Goal: Task Accomplishment & Management: Use online tool/utility

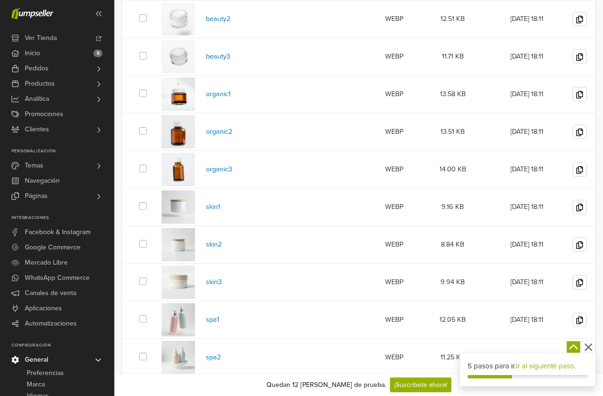
scroll to position [398, 0]
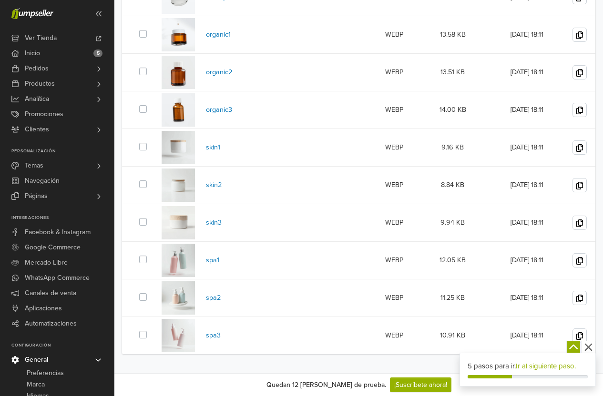
click at [181, 340] on img at bounding box center [177, 335] width 33 height 33
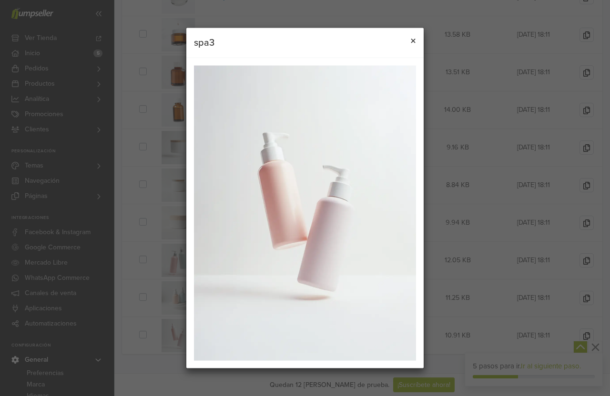
click at [410, 44] on span "×" at bounding box center [413, 41] width 6 height 14
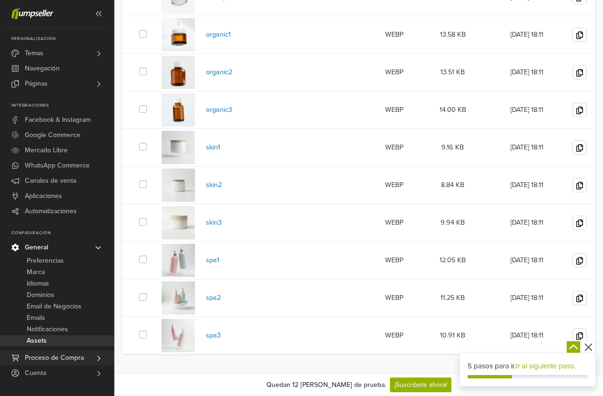
click at [64, 362] on span "Proceso de Compra" at bounding box center [54, 358] width 59 height 15
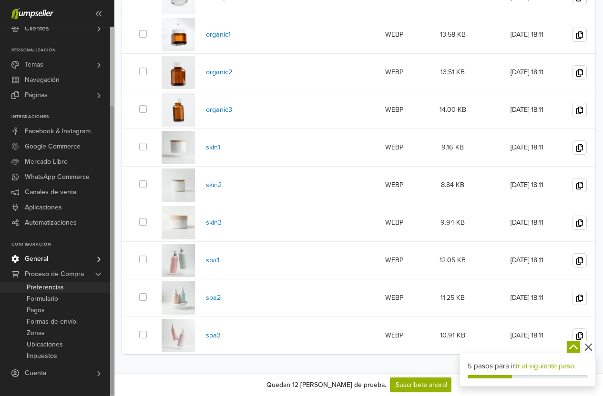
click at [72, 287] on link "Preferencias" at bounding box center [57, 287] width 114 height 11
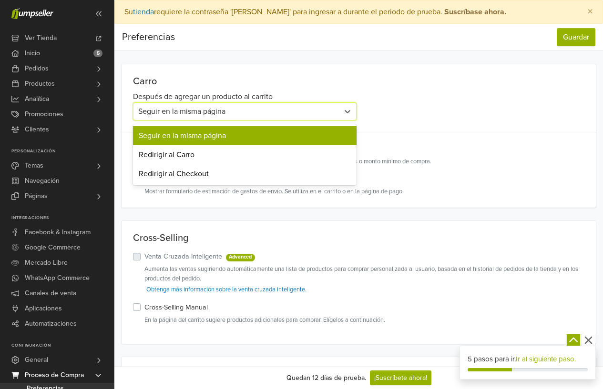
click at [237, 111] on div "Seguir en la misma página" at bounding box center [236, 111] width 196 height 11
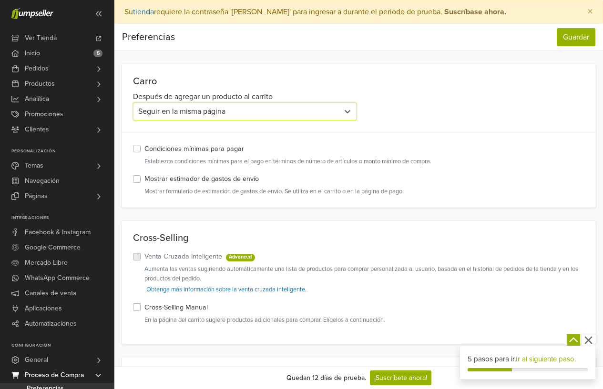
click at [237, 111] on div "Seguir en la misma página" at bounding box center [236, 111] width 196 height 11
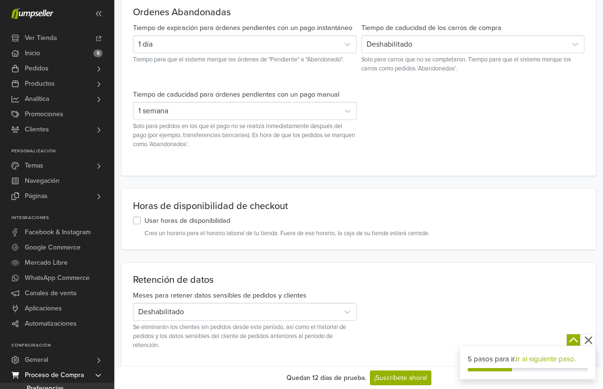
scroll to position [395, 0]
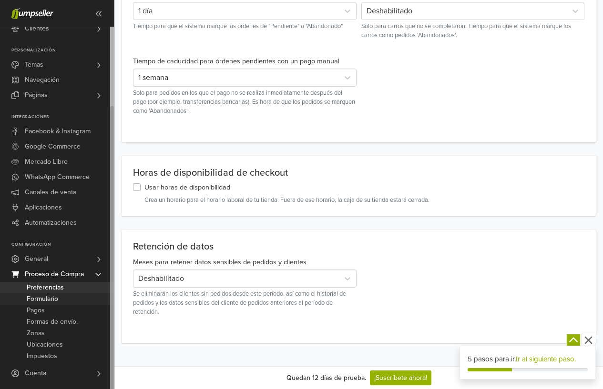
click at [58, 301] on span "Formulario" at bounding box center [42, 298] width 31 height 11
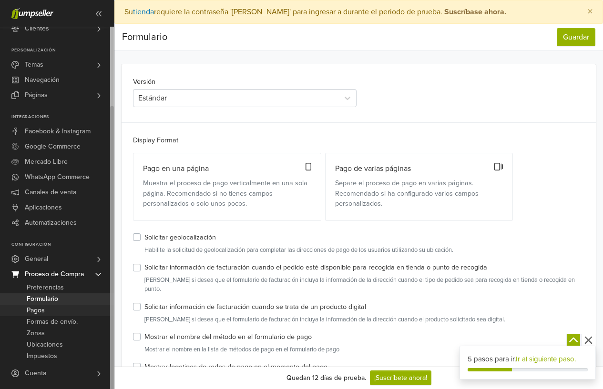
click at [49, 309] on link "Pagos" at bounding box center [57, 310] width 114 height 11
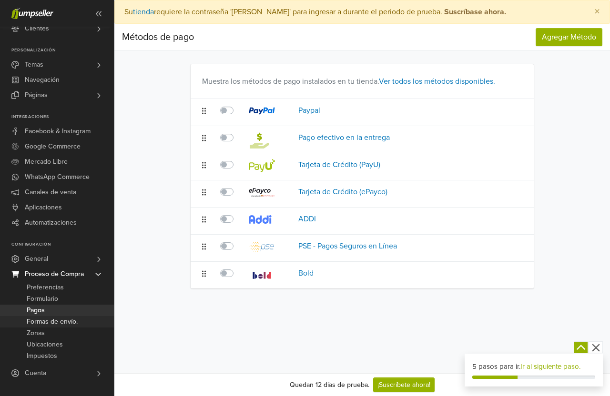
click at [74, 322] on span "Formas de envío." at bounding box center [52, 321] width 51 height 11
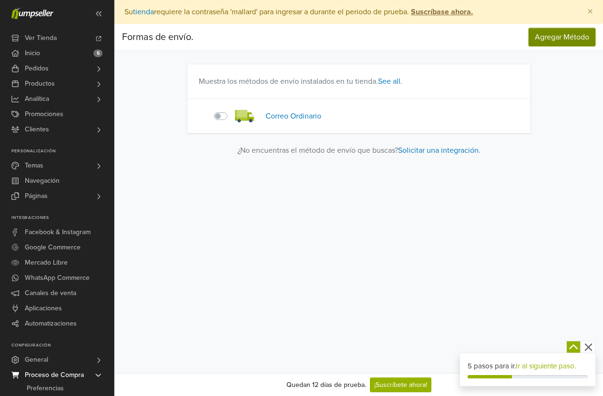
click at [547, 31] on button "Agregar Método" at bounding box center [561, 37] width 67 height 18
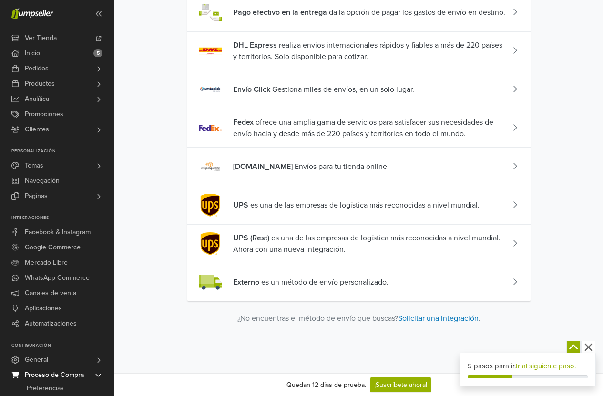
scroll to position [252, 0]
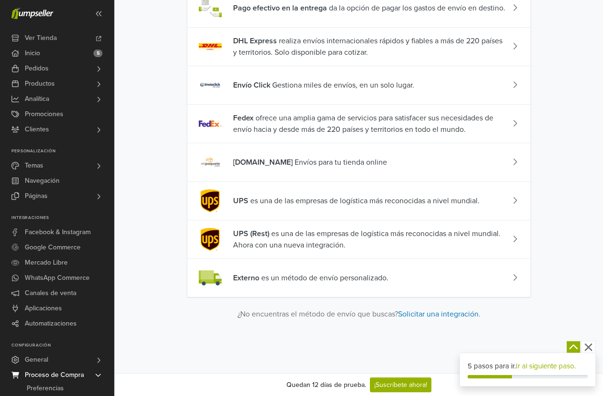
click at [312, 282] on span "Externo es un método de envío personalizado." at bounding box center [310, 277] width 155 height 11
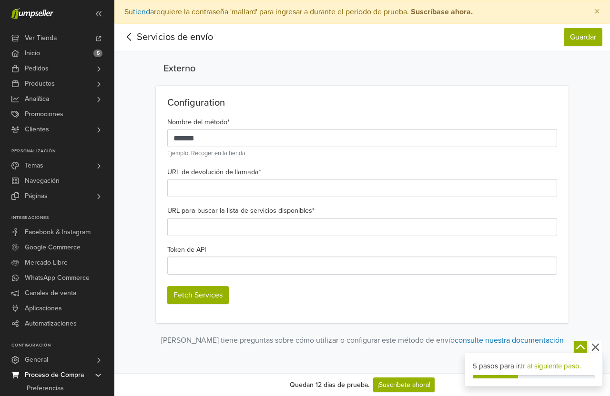
click at [129, 38] on icon at bounding box center [129, 37] width 15 height 12
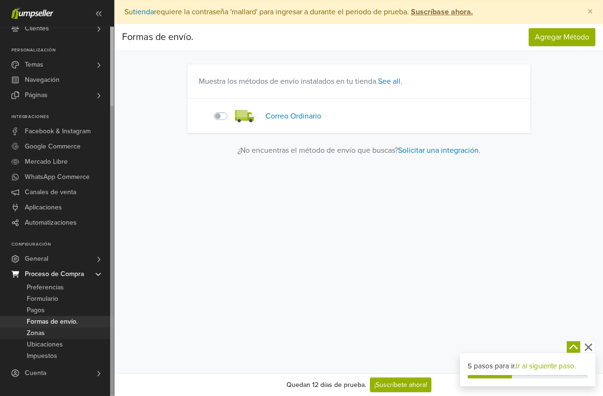
click at [67, 329] on link "Zonas" at bounding box center [57, 333] width 114 height 11
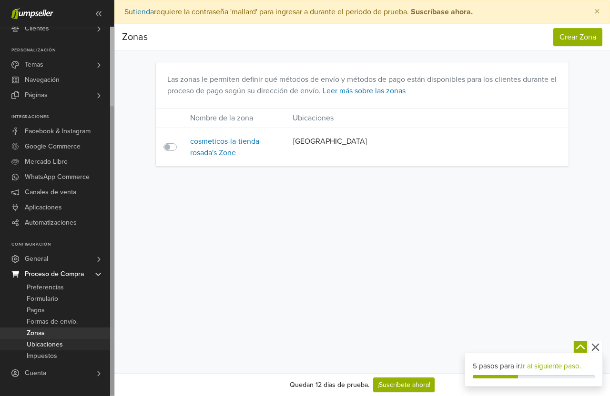
click at [47, 342] on span "Ubicaciones" at bounding box center [45, 344] width 36 height 11
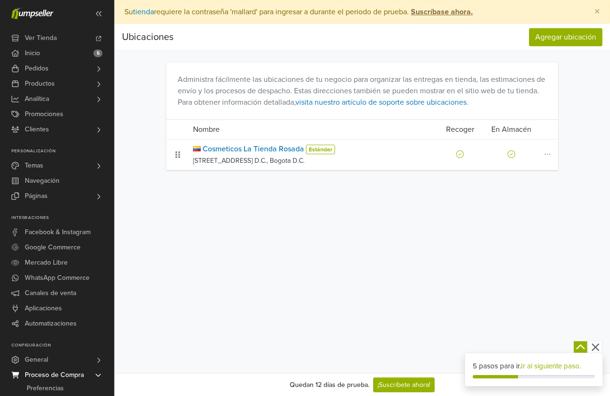
click at [461, 155] on icon at bounding box center [460, 155] width 8 height 8
click at [513, 158] on div at bounding box center [511, 154] width 48 height 11
click at [550, 154] on icon at bounding box center [548, 155] width 10 height 8
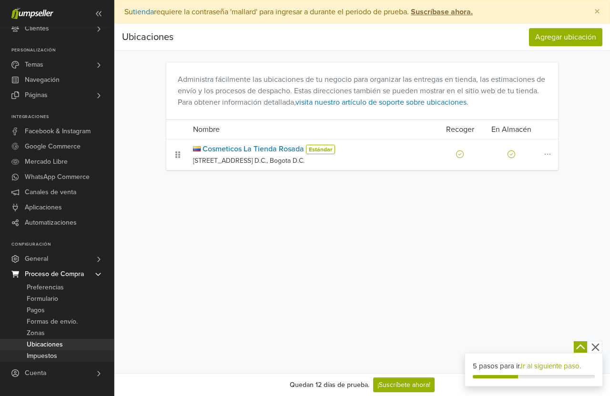
click at [54, 356] on span "Impuestos" at bounding box center [42, 356] width 30 height 11
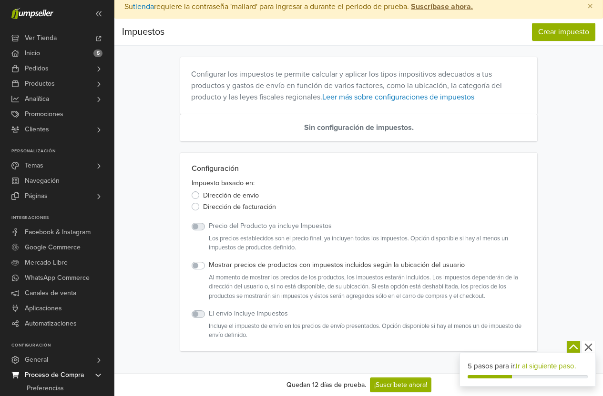
scroll to position [6, 0]
click at [209, 226] on label "Precio del Producto ya incluye Impuestos" at bounding box center [270, 225] width 123 height 10
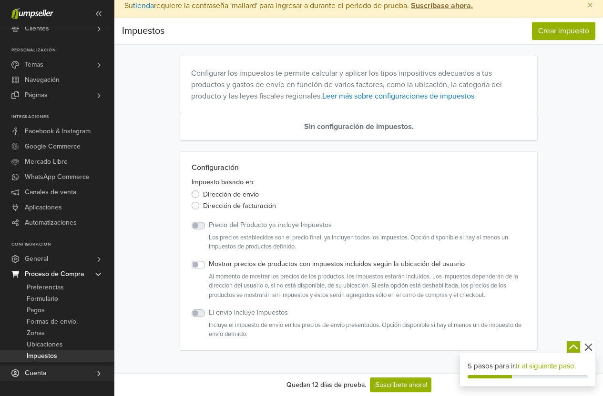
click at [50, 372] on link "Cuenta" at bounding box center [57, 373] width 114 height 15
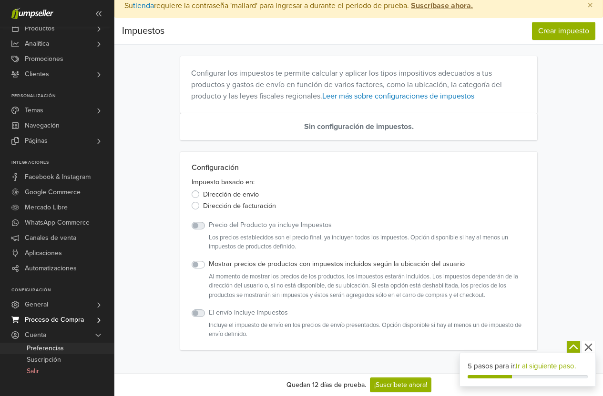
click at [62, 351] on span "Preferencias" at bounding box center [45, 348] width 37 height 11
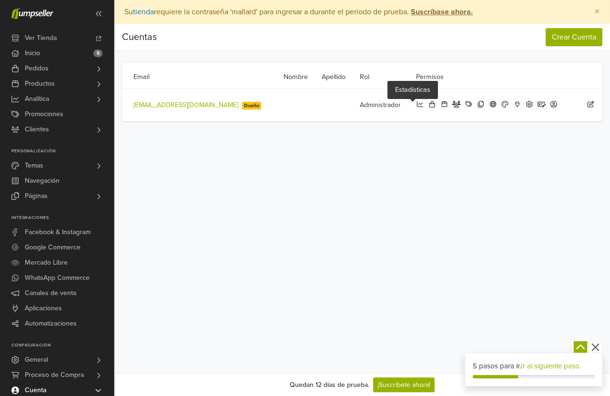
click at [417, 104] on icon at bounding box center [420, 104] width 7 height 6
click at [428, 105] on icon at bounding box center [432, 104] width 9 height 7
click at [440, 107] on icon at bounding box center [444, 104] width 9 height 7
click at [452, 108] on span at bounding box center [458, 105] width 12 height 8
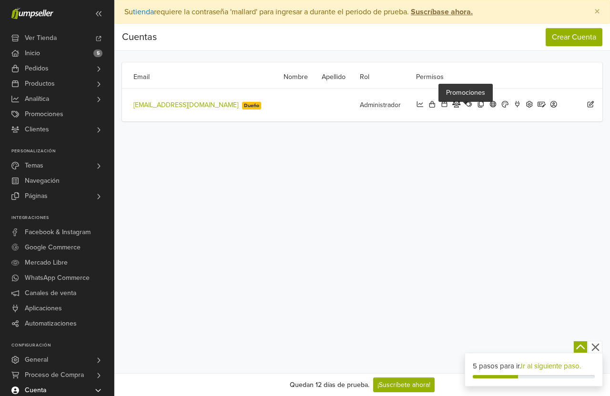
click at [465, 107] on span at bounding box center [470, 105] width 12 height 8
click at [501, 106] on icon at bounding box center [505, 104] width 9 height 7
click at [525, 109] on span at bounding box center [531, 105] width 12 height 8
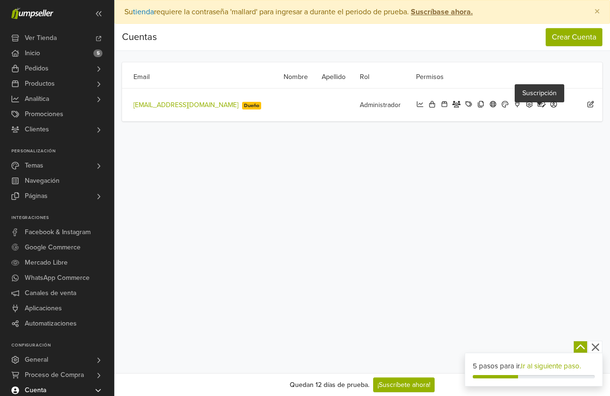
click at [539, 107] on span at bounding box center [543, 105] width 12 height 8
click at [549, 105] on icon at bounding box center [553, 104] width 9 height 7
click at [589, 105] on icon at bounding box center [590, 104] width 9 height 7
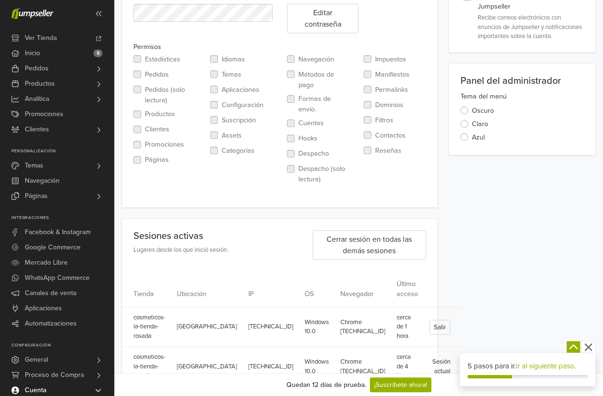
scroll to position [308, 0]
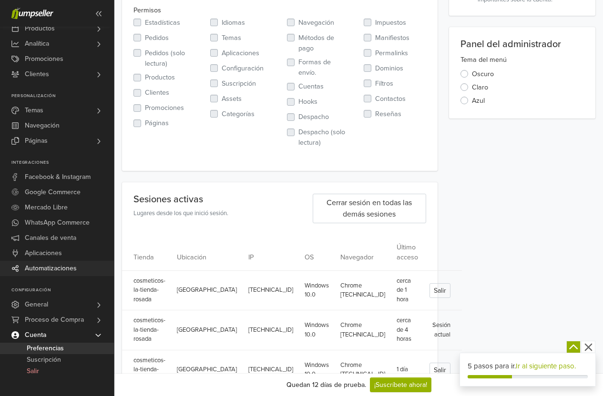
click at [79, 270] on link "Automatizaciones" at bounding box center [57, 268] width 114 height 15
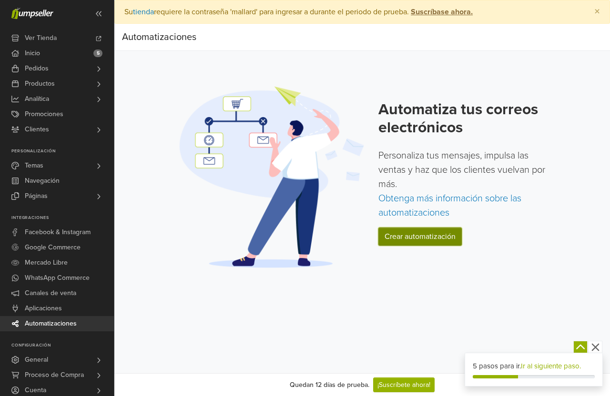
click at [423, 240] on link "Crear automatización" at bounding box center [419, 237] width 83 height 18
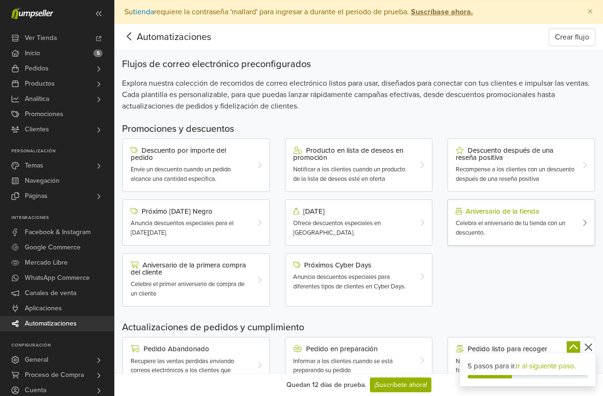
click at [496, 225] on span "Celebra el aniversario de tu tienda con un descuento." at bounding box center [510, 228] width 110 height 17
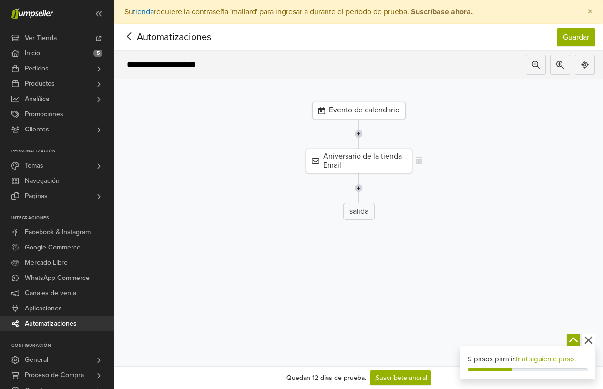
click at [390, 157] on div "Aniversario de la tienda Email" at bounding box center [358, 161] width 107 height 25
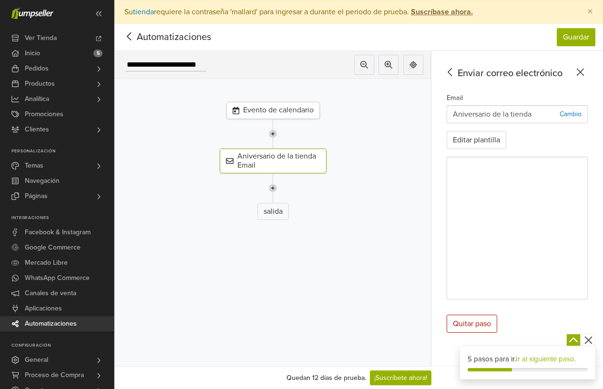
scroll to position [31, 0]
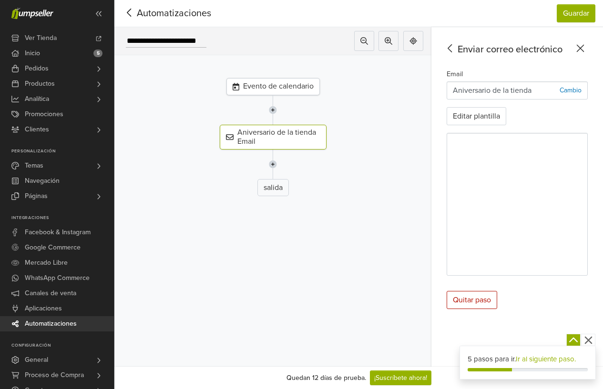
click at [260, 218] on div "Evento de calendario Aniversario de la tienda Email salida" at bounding box center [272, 202] width 317 height 294
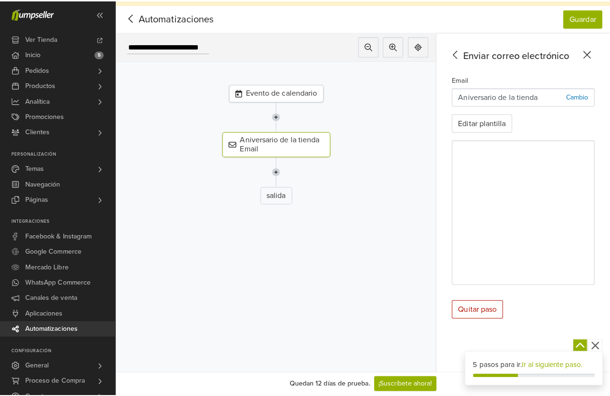
scroll to position [0, 0]
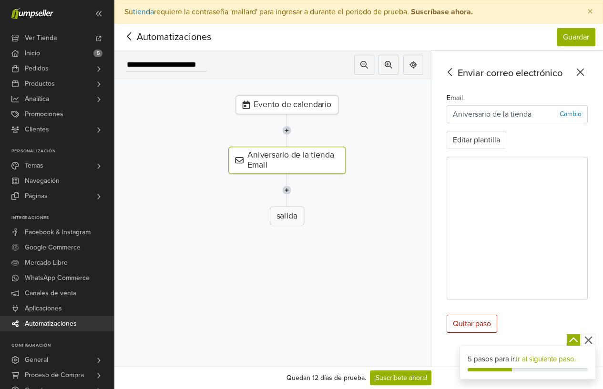
click at [266, 105] on div "Evento de calendario" at bounding box center [286, 104] width 103 height 19
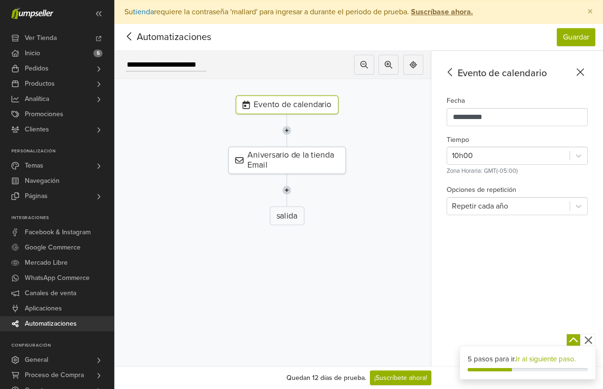
click at [126, 35] on icon at bounding box center [129, 36] width 15 height 12
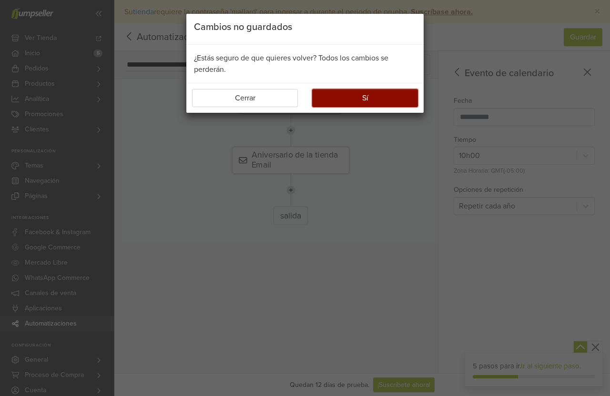
click at [318, 95] on button "Sí" at bounding box center [365, 98] width 106 height 18
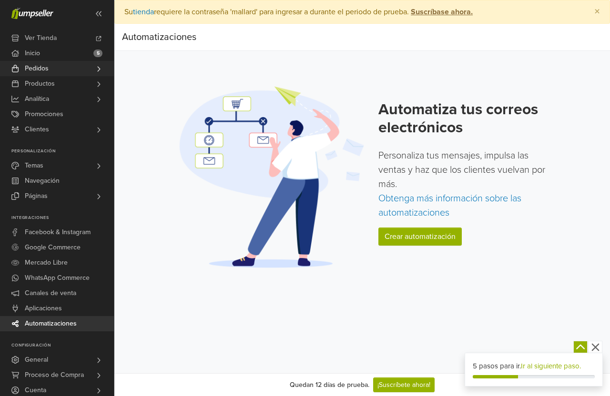
click at [55, 72] on link "Pedidos" at bounding box center [57, 68] width 114 height 15
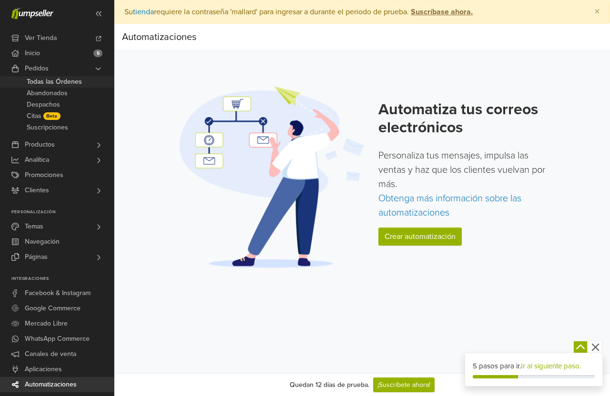
click at [83, 81] on link "Todas las Órdenes" at bounding box center [57, 81] width 114 height 11
